Goal: Task Accomplishment & Management: Manage account settings

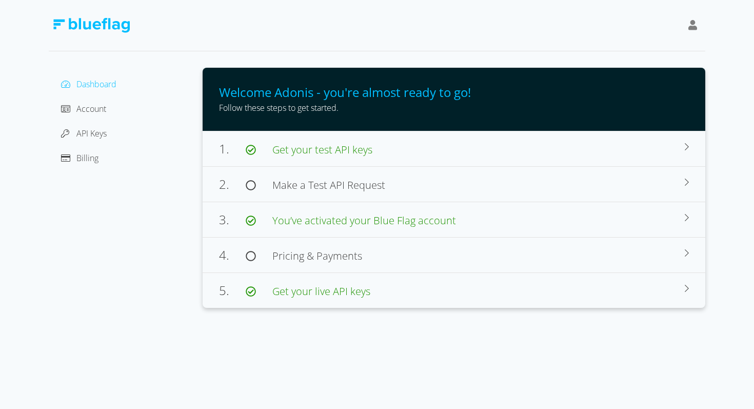
click at [56, 135] on div "Dashboard Account API Keys Billing" at bounding box center [126, 188] width 154 height 240
click at [81, 135] on span "API Keys" at bounding box center [91, 133] width 30 height 11
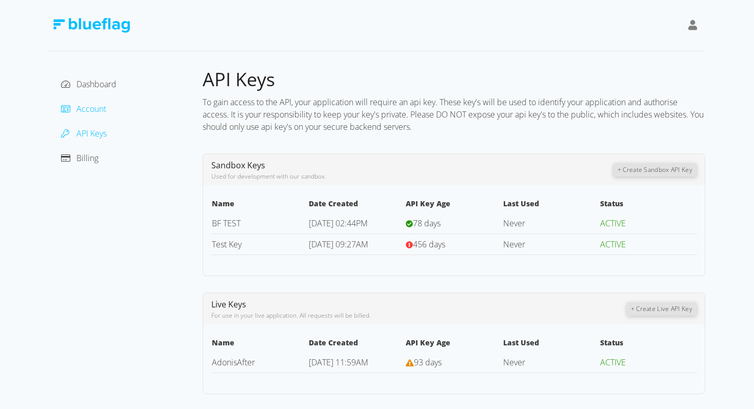
click at [83, 112] on span "Account" at bounding box center [91, 108] width 30 height 11
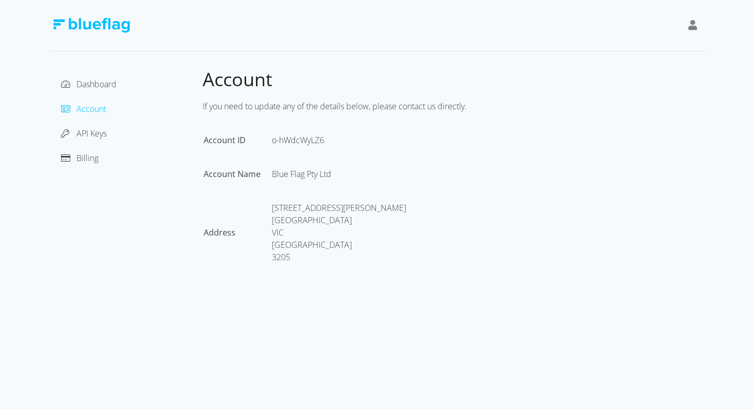
click at [100, 126] on div "API Keys" at bounding box center [126, 133] width 138 height 16
click at [96, 135] on span "API Keys" at bounding box center [91, 133] width 30 height 11
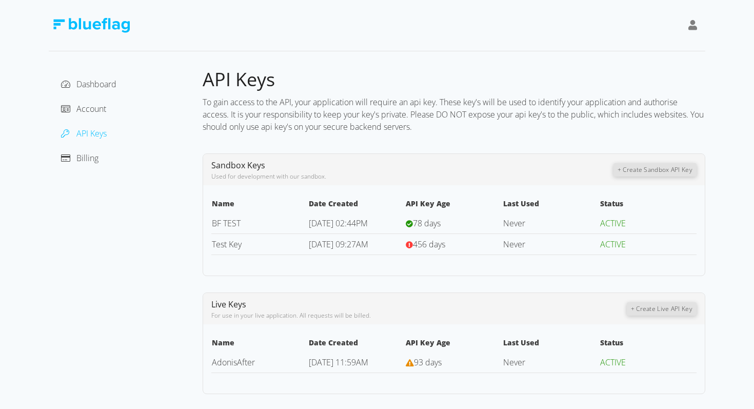
click at [236, 224] on link "BF TEST" at bounding box center [226, 223] width 29 height 11
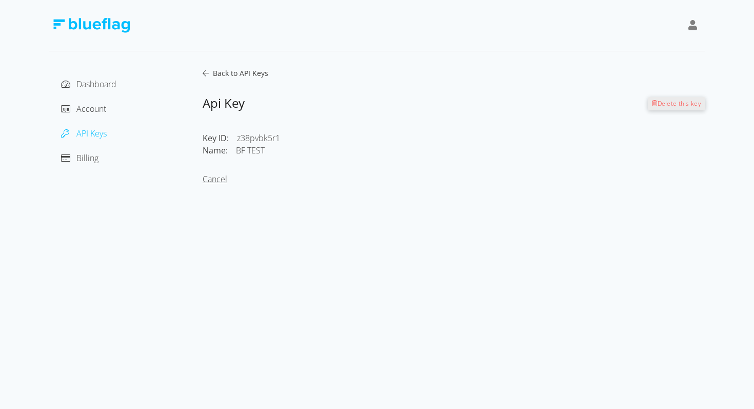
click at [221, 181] on link "Cancel" at bounding box center [215, 178] width 25 height 11
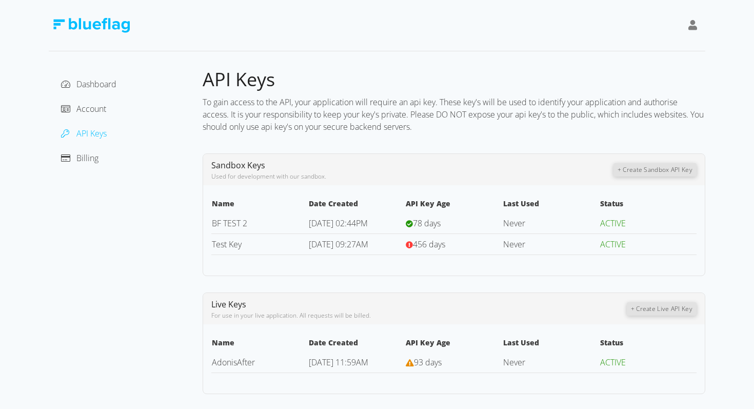
click at [92, 164] on div "Billing" at bounding box center [126, 158] width 138 height 16
click at [91, 162] on span "Billing" at bounding box center [87, 157] width 22 height 11
